Goal: Check status

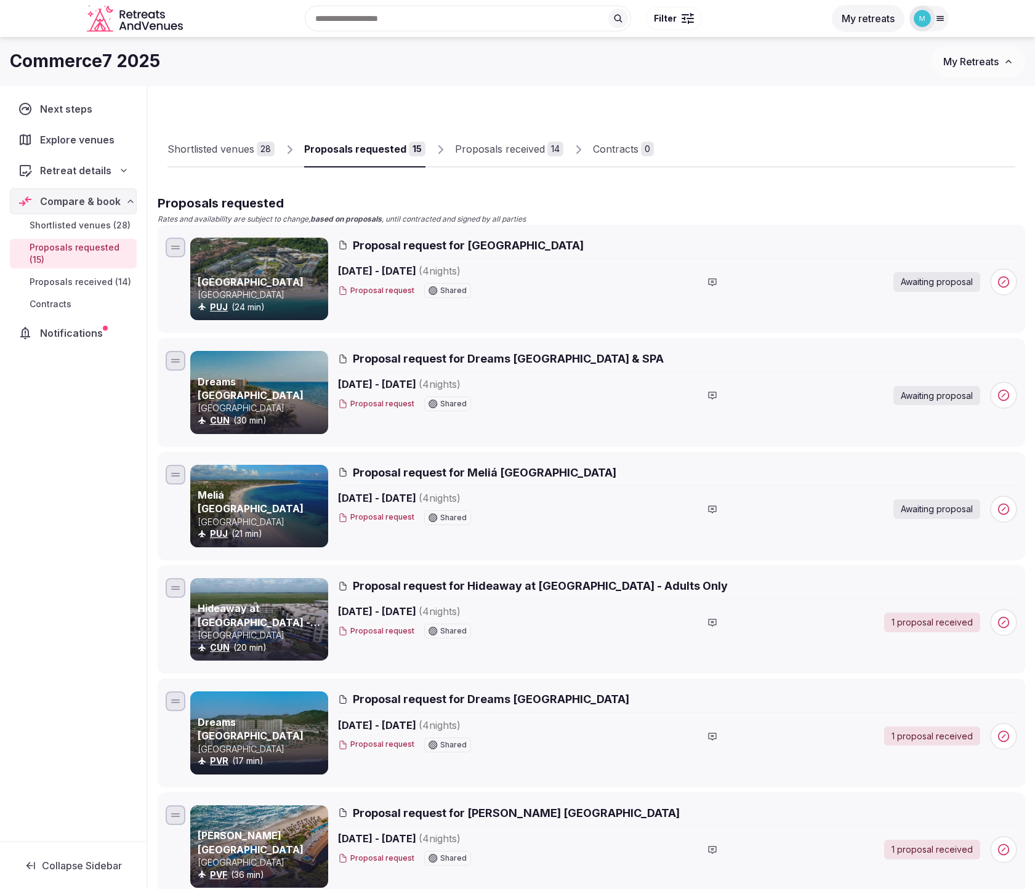
click at [81, 281] on span "Proposals received (14)" at bounding box center [81, 282] width 102 height 12
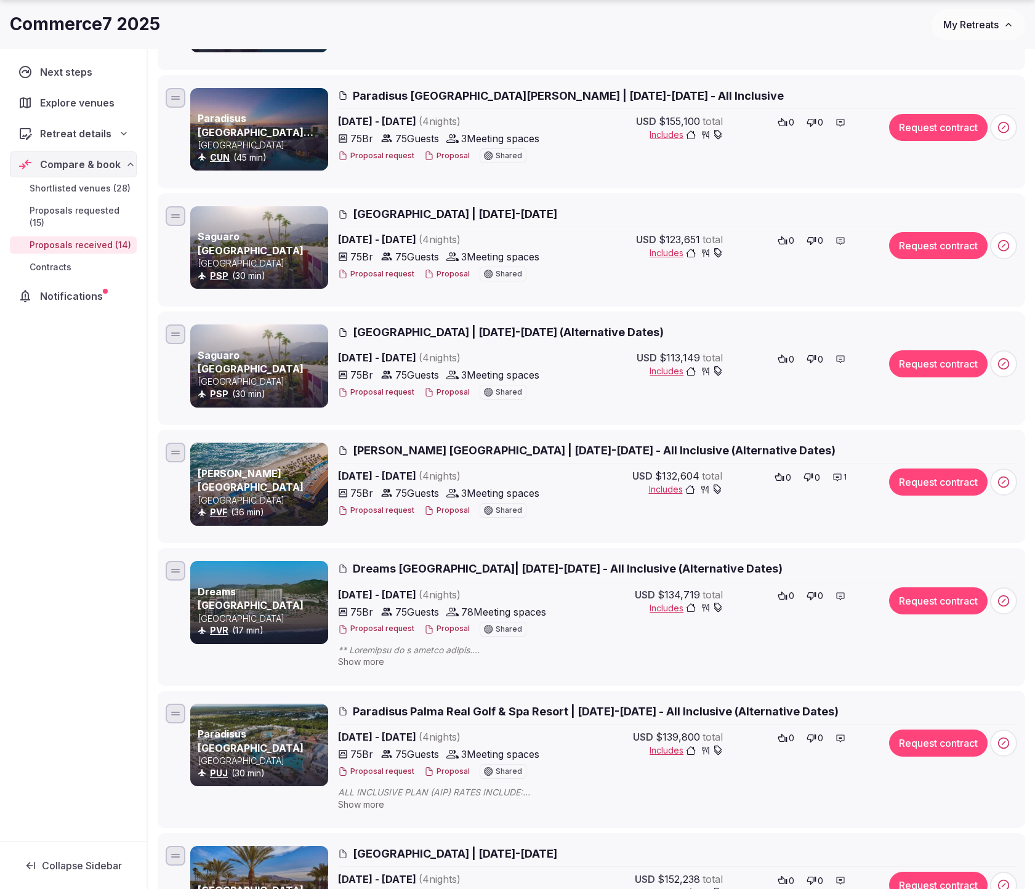
scroll to position [565, 0]
